Goal: Information Seeking & Learning: Learn about a topic

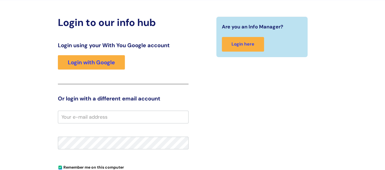
scroll to position [58, 0]
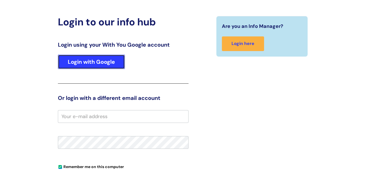
click at [99, 64] on link "Login with Google" at bounding box center [91, 62] width 67 height 14
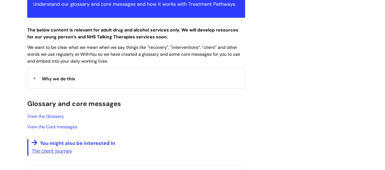
scroll to position [122, 0]
click at [139, 78] on div "Why we do this" at bounding box center [136, 78] width 217 height 20
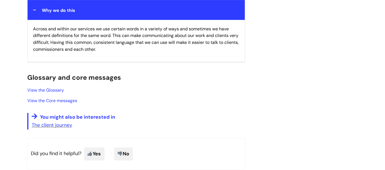
scroll to position [191, 0]
click at [59, 88] on link "View the Glossary" at bounding box center [45, 90] width 37 height 6
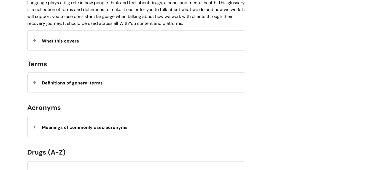
scroll to position [150, 0]
click at [116, 84] on div "Definitions of general terms" at bounding box center [136, 82] width 217 height 20
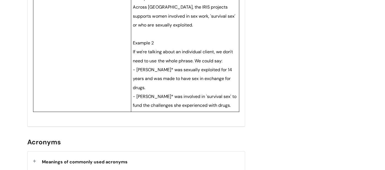
scroll to position [2215, 0]
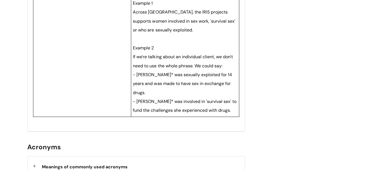
click at [129, 156] on div "Meanings of commonly used acronyms" at bounding box center [136, 166] width 217 height 20
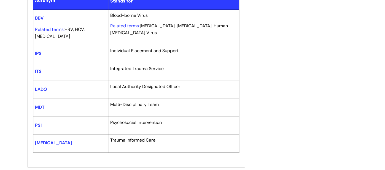
scroll to position [2401, 0]
click at [202, 136] on div "Acronym Stands for BBV Related terms: HBV, HCV, [MEDICAL_DATA] Blood-borne Viru…" at bounding box center [136, 79] width 217 height 178
click at [229, 139] on div "Acronym Stands for BBV Related terms: HBV, HCV, [MEDICAL_DATA] Blood-borne Viru…" at bounding box center [136, 79] width 217 height 178
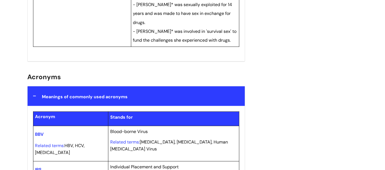
scroll to position [2286, 0]
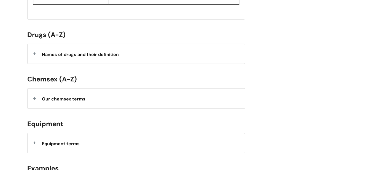
scroll to position [2552, 0]
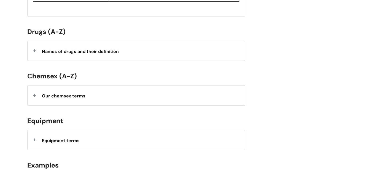
click at [133, 41] on div "Names of drugs and their definition" at bounding box center [136, 51] width 217 height 20
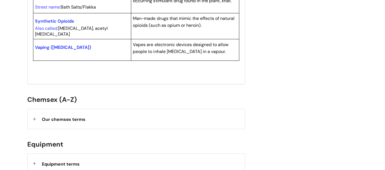
scroll to position [3170, 0]
click at [121, 108] on div "Our chemsex terms" at bounding box center [136, 118] width 217 height 20
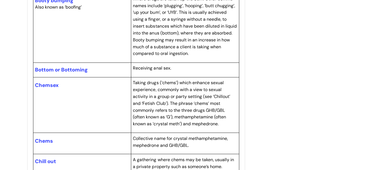
scroll to position [3452, 0]
click at [162, 79] on span "Taking drugs (‘chems’) which enhance sexual experience, commonly with a view to…" at bounding box center [181, 102] width 97 height 47
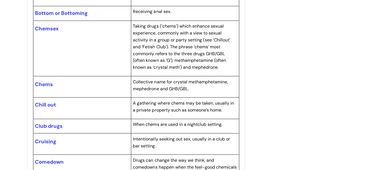
scroll to position [3508, 0]
click at [106, 76] on td "Chems" at bounding box center [82, 86] width 98 height 21
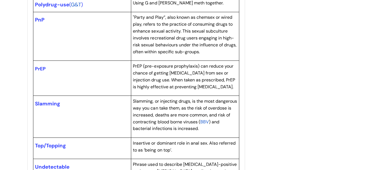
scroll to position [4385, 0]
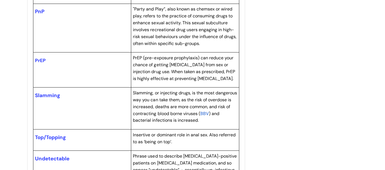
click at [190, 129] on td "Insertive or dominant role in anal sex. Also referred to as ‘being on top’." at bounding box center [185, 139] width 108 height 21
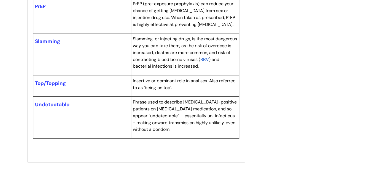
scroll to position [4439, 0]
